Goal: Information Seeking & Learning: Understand process/instructions

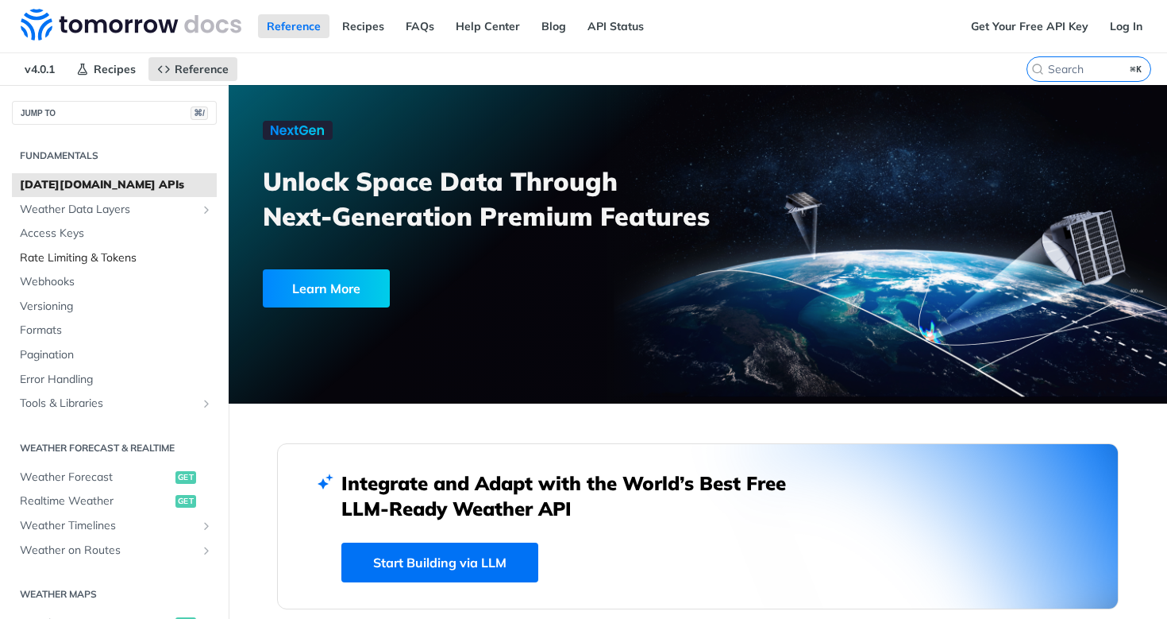
click at [122, 250] on span "Rate Limiting & Tokens" at bounding box center [116, 258] width 193 height 16
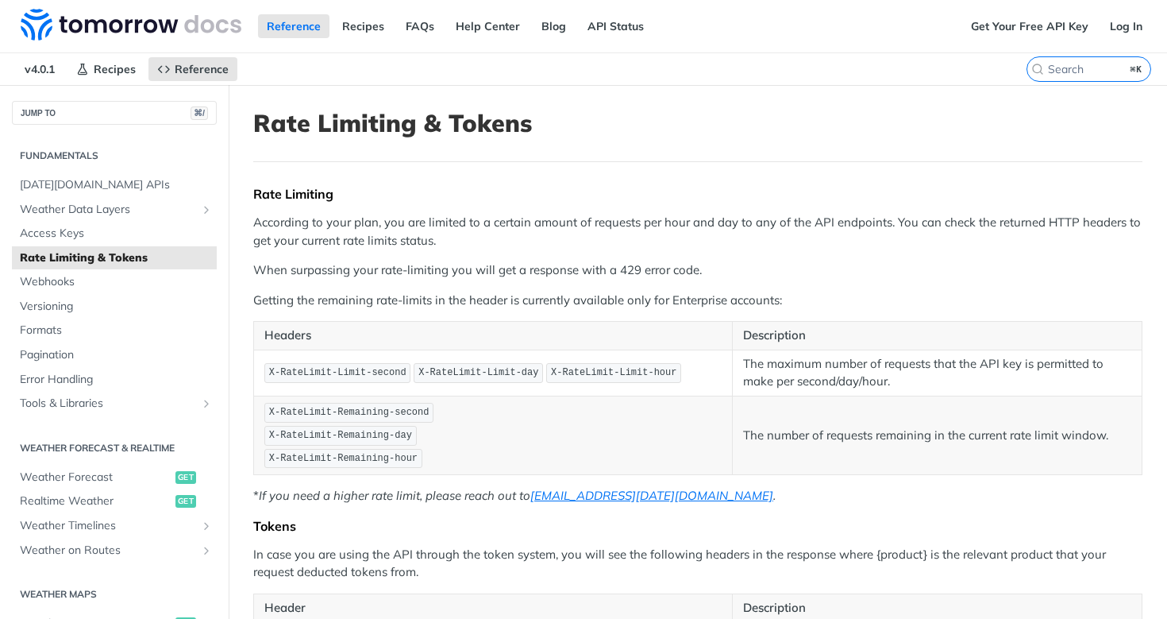
click at [500, 244] on p "According to your plan, you are limited to a certain amount of requests per hou…" at bounding box center [697, 232] width 889 height 36
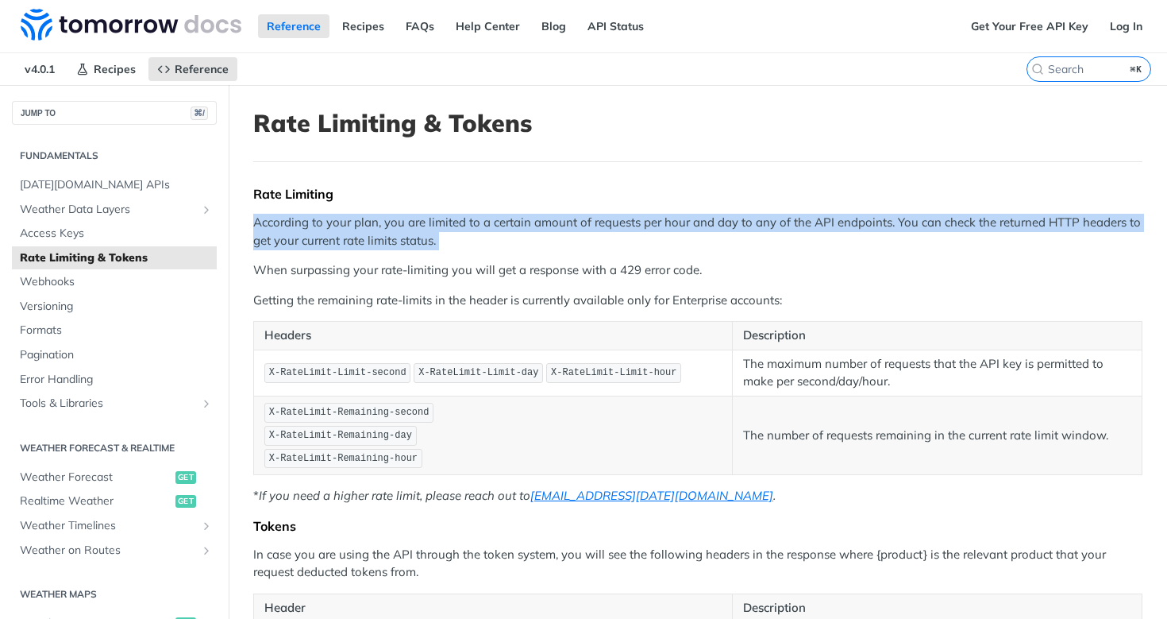
click at [500, 244] on p "According to your plan, you are limited to a certain amount of requests per hou…" at bounding box center [697, 232] width 889 height 36
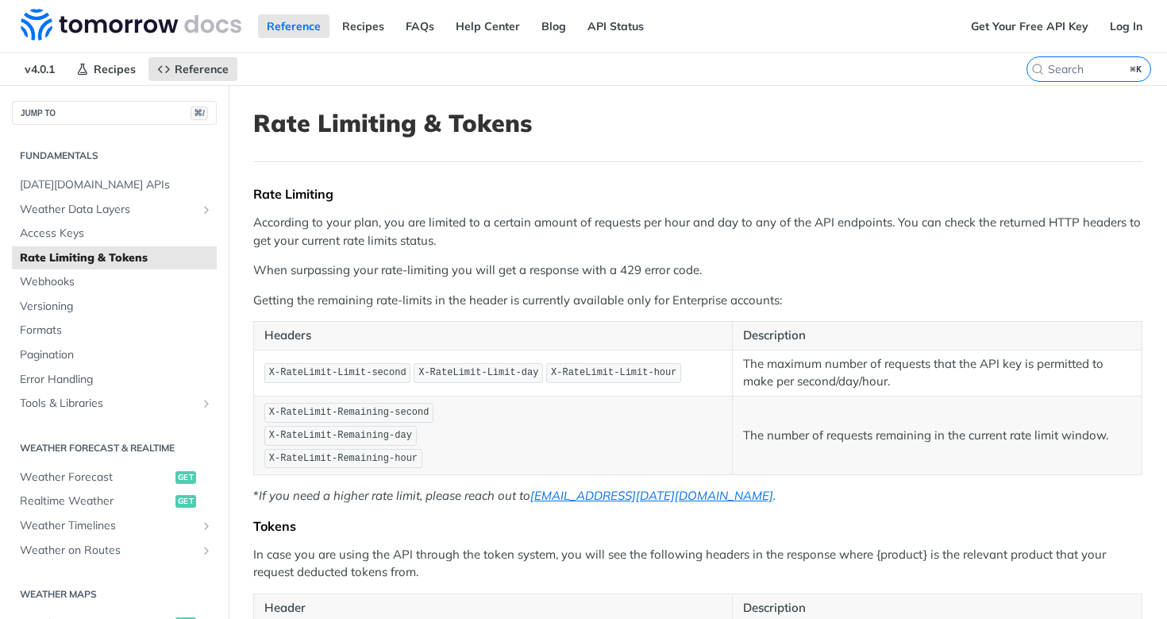
click at [500, 244] on p "According to your plan, you are limited to a certain amount of requests per hou…" at bounding box center [697, 232] width 889 height 36
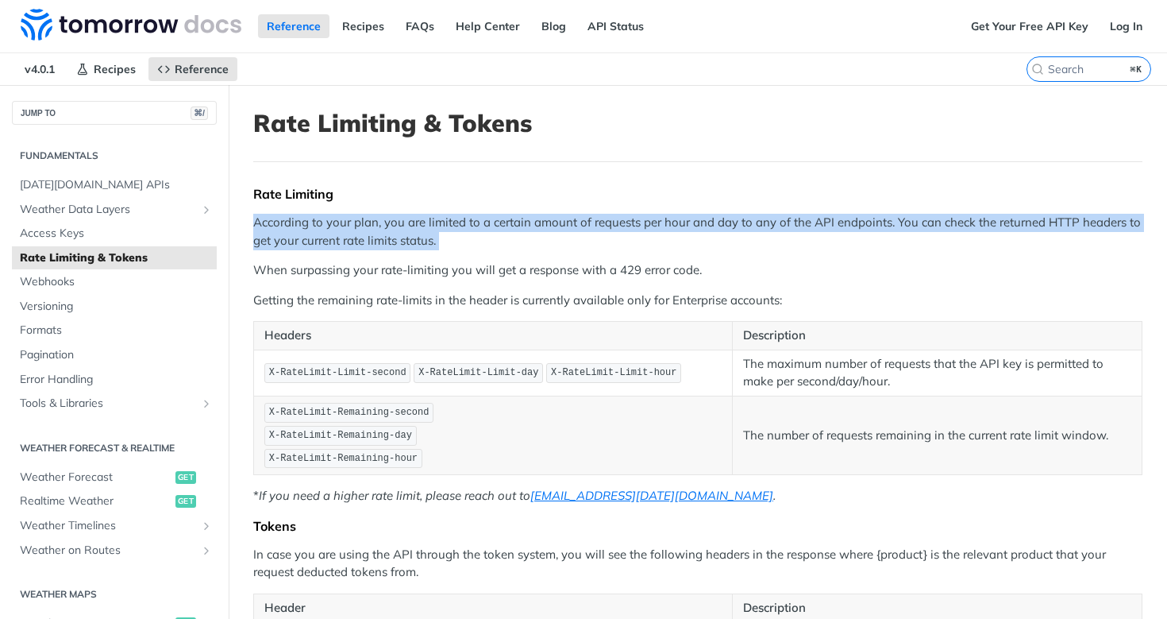
click at [500, 244] on p "According to your plan, you are limited to a certain amount of requests per hou…" at bounding box center [697, 232] width 889 height 36
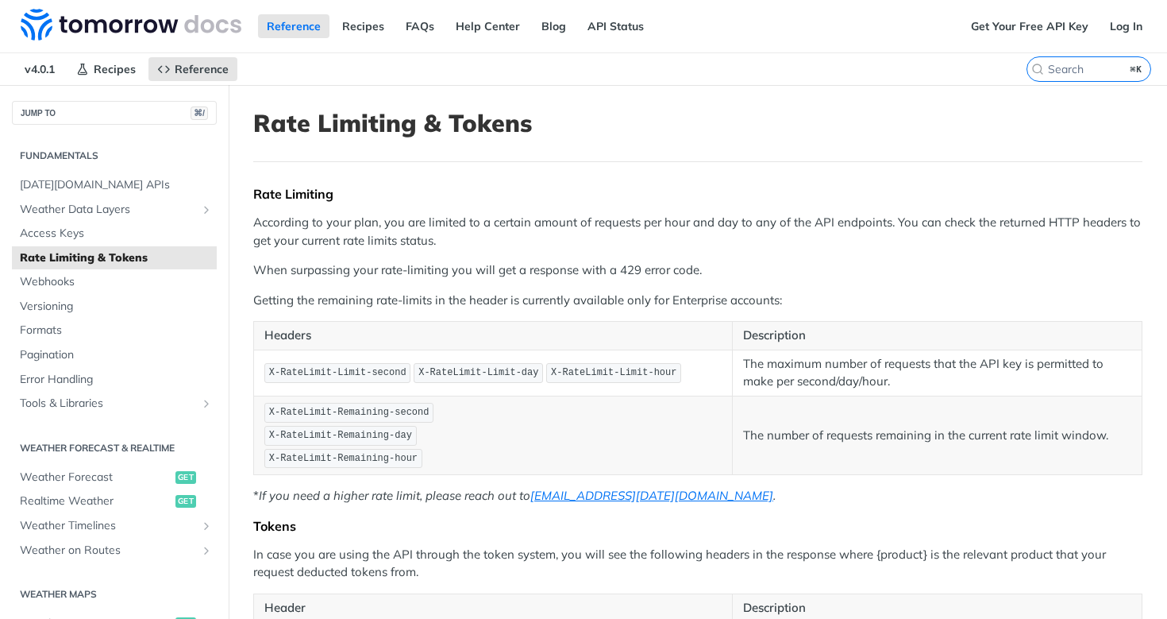
click at [501, 263] on p "When surpassing your rate-limiting you will get a response with a 429 error cod…" at bounding box center [697, 270] width 889 height 18
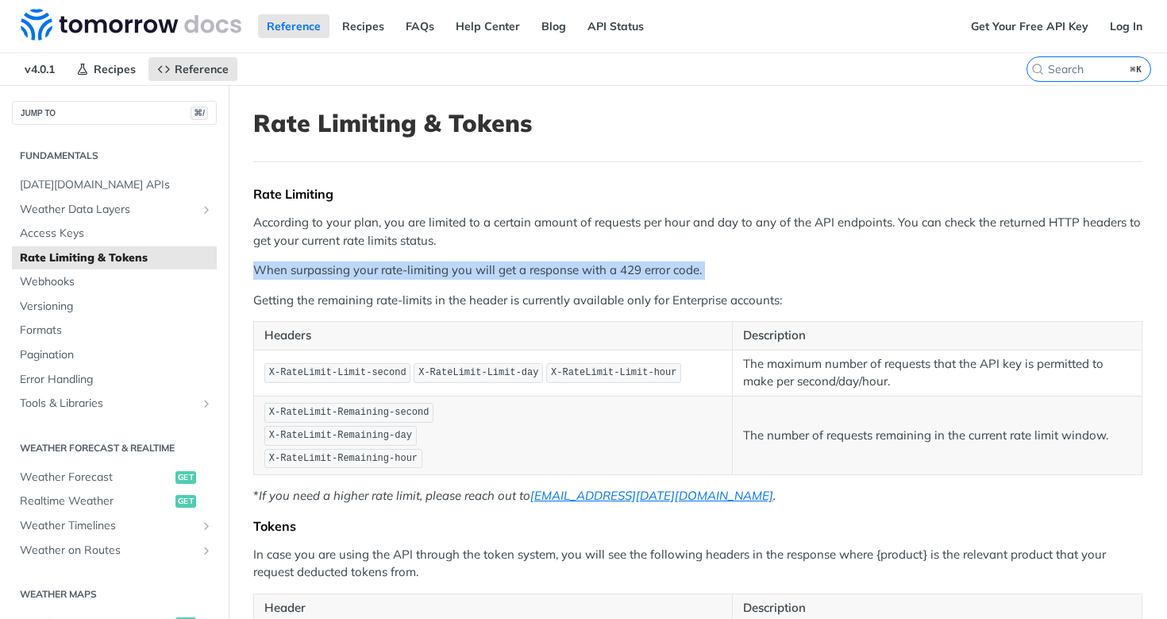
click at [501, 263] on p "When surpassing your rate-limiting you will get a response with a 429 error cod…" at bounding box center [697, 270] width 889 height 18
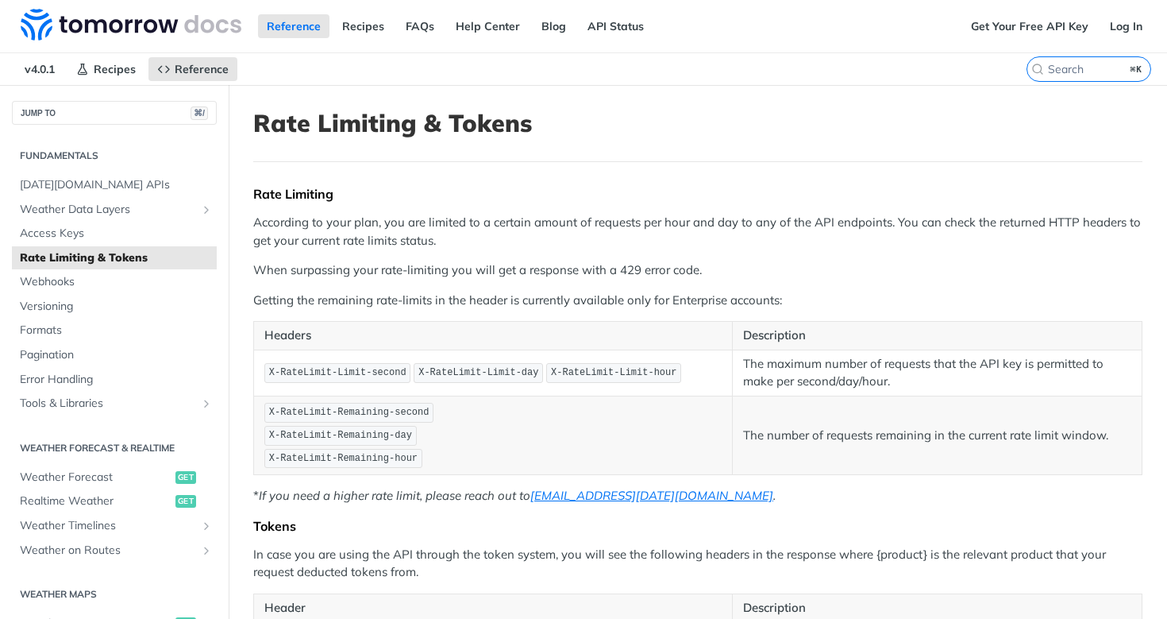
click at [499, 306] on p "Getting the remaining rate-limits in the header is currently available only for…" at bounding box center [697, 300] width 889 height 18
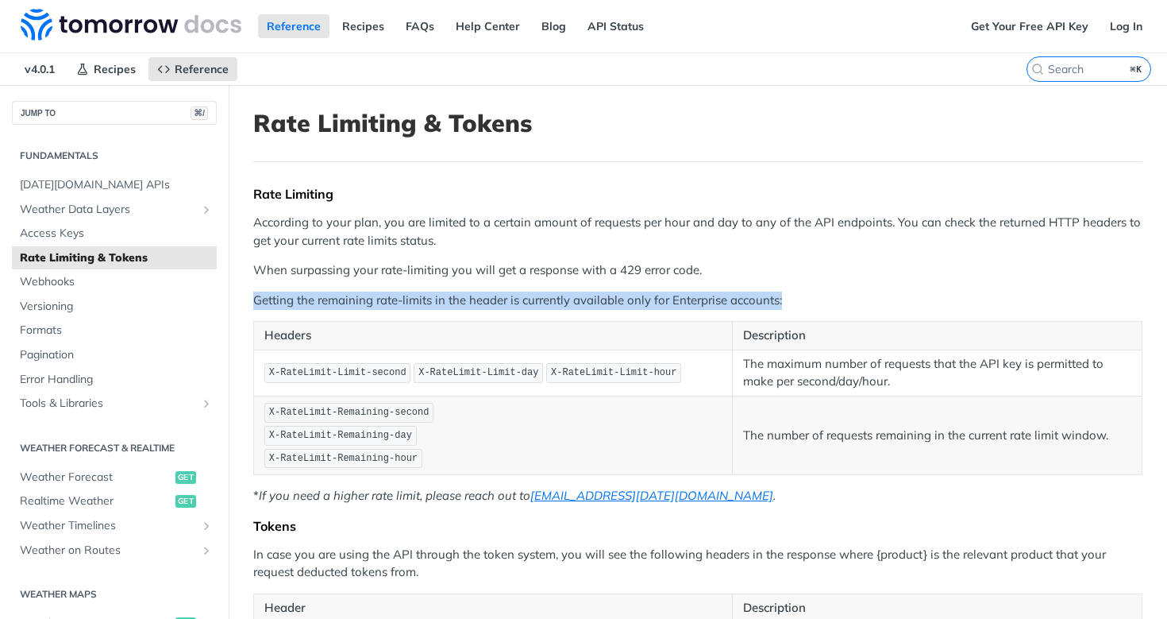
click at [499, 306] on p "Getting the remaining rate-limits in the header is currently available only for…" at bounding box center [697, 300] width 889 height 18
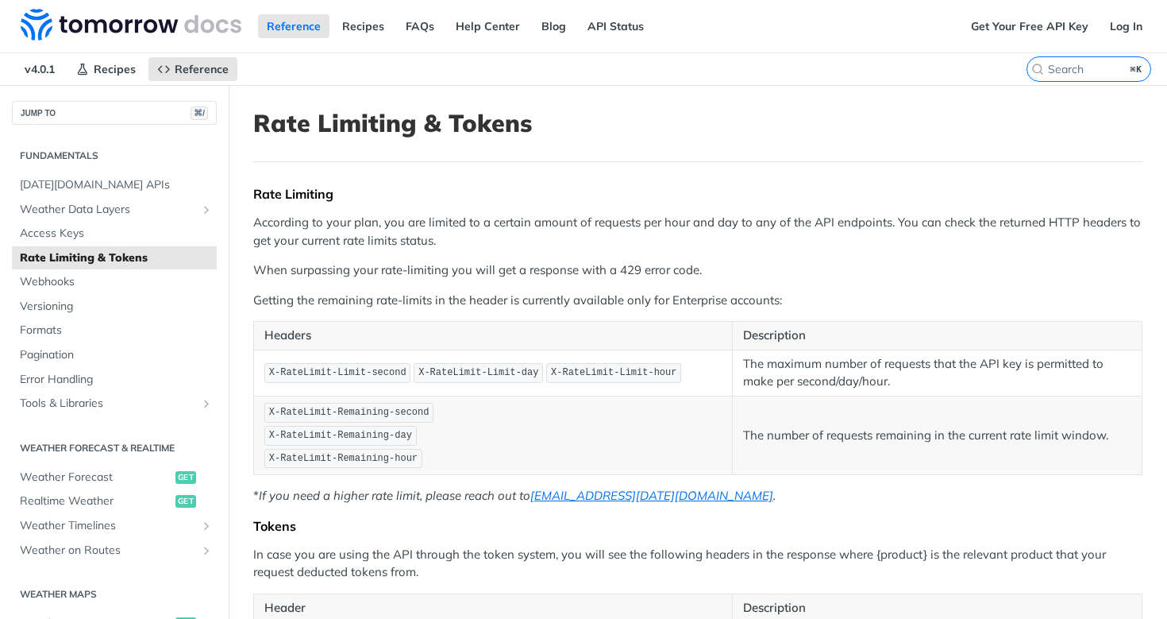
click at [516, 326] on p "Headers" at bounding box center [492, 335] width 457 height 18
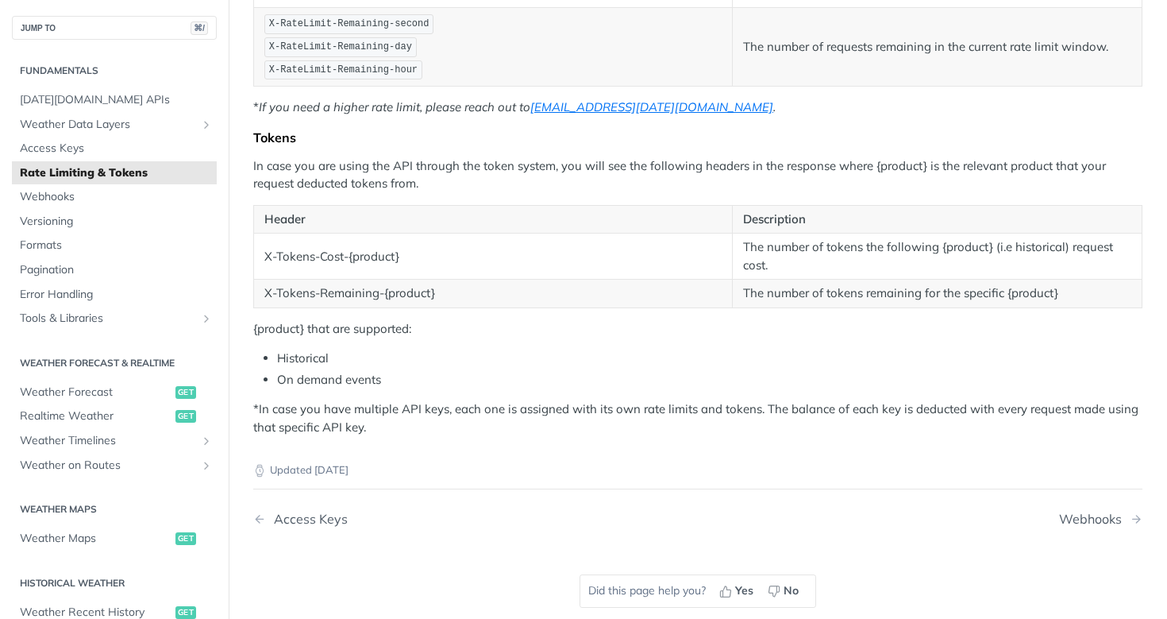
scroll to position [395, 0]
